Goal: Use online tool/utility: Utilize a website feature to perform a specific function

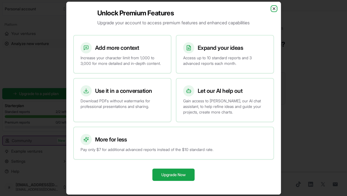
click at [274, 6] on icon "button" at bounding box center [274, 8] width 4 height 4
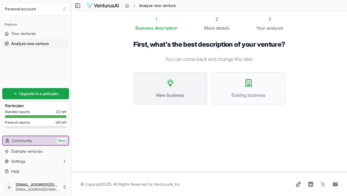
click at [191, 90] on button "New business" at bounding box center [170, 88] width 74 height 32
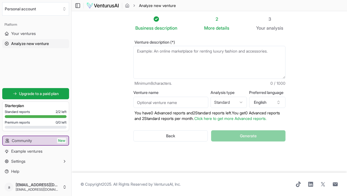
click at [171, 50] on textarea "Venture description (*)" at bounding box center [209, 62] width 152 height 33
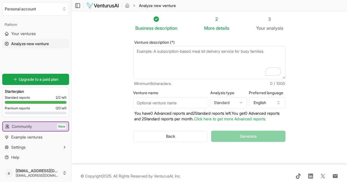
click at [168, 60] on textarea "Venture description (*)" at bounding box center [209, 62] width 152 height 33
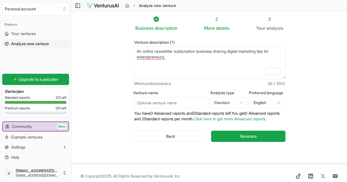
type textarea "An online newsletter subscription business sharing digital marketing tips for e…"
click at [197, 101] on input "Venture name" at bounding box center [170, 102] width 75 height 11
type input "Digi Growth today"
click at [242, 102] on html "We value your privacy We use cookies to enhance your browsing experience, serve…" at bounding box center [173, 91] width 347 height 182
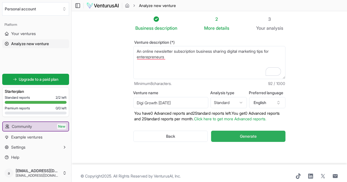
click at [255, 142] on button "Generate" at bounding box center [248, 135] width 74 height 11
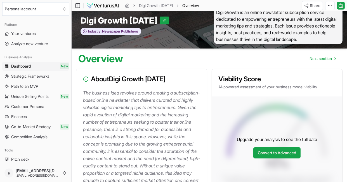
scroll to position [10, 0]
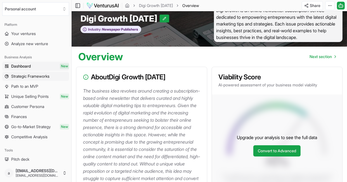
click at [40, 73] on link "Strategic Frameworks" at bounding box center [35, 76] width 67 height 9
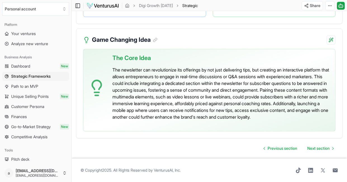
scroll to position [1329, 0]
click at [38, 87] on span "Path to an MVP" at bounding box center [24, 86] width 27 height 6
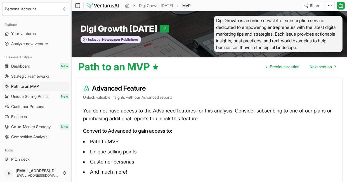
scroll to position [54, 0]
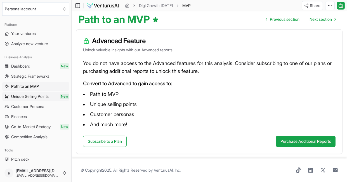
click at [19, 96] on span "Unique Selling Points" at bounding box center [29, 96] width 37 height 6
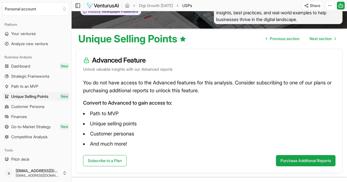
scroll to position [42, 0]
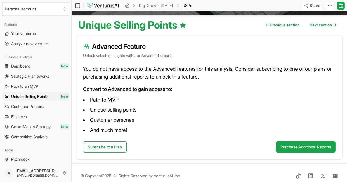
click at [43, 103] on span "Customer Persona" at bounding box center [27, 106] width 33 height 6
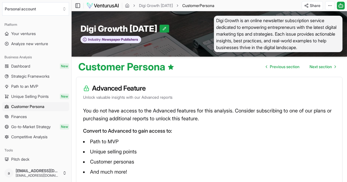
scroll to position [54, 0]
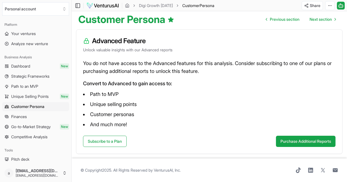
click at [29, 113] on link "Finances" at bounding box center [35, 116] width 67 height 9
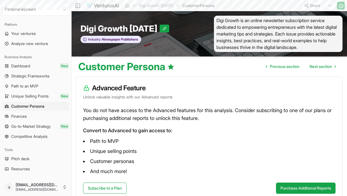
scroll to position [39, 0]
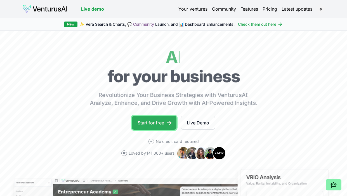
click at [158, 121] on link "Start for free" at bounding box center [154, 123] width 44 height 14
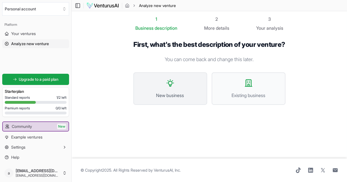
click at [175, 99] on button "New business" at bounding box center [170, 88] width 74 height 32
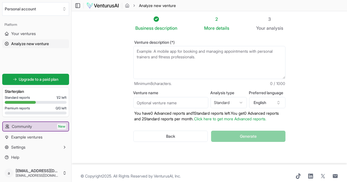
click at [172, 54] on textarea "Venture description (*)" at bounding box center [209, 62] width 152 height 33
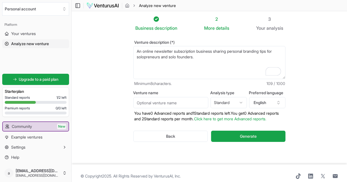
type textarea "An online newsletter subscription business sharing personal branding tips for s…"
click at [173, 100] on input "Venture name" at bounding box center [170, 102] width 75 height 11
type input "personal brand [DATE]"
click at [243, 139] on span "Generate" at bounding box center [248, 136] width 17 height 6
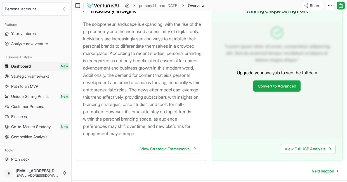
scroll to position [571, 0]
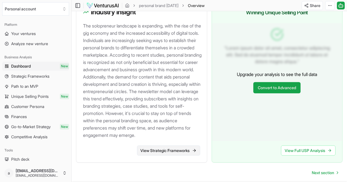
click at [168, 155] on link "View Strategic Frameworks" at bounding box center [168, 150] width 63 height 10
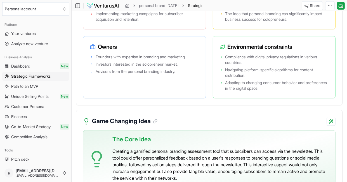
scroll to position [1327, 0]
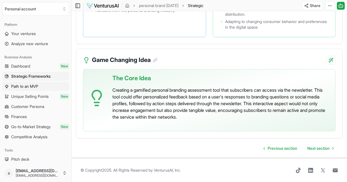
click at [37, 85] on span "Path to an MVP" at bounding box center [24, 86] width 27 height 6
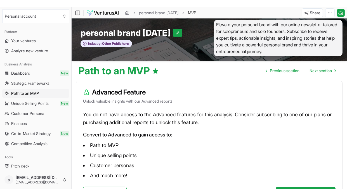
scroll to position [3, 0]
